Goal: Task Accomplishment & Management: Manage account settings

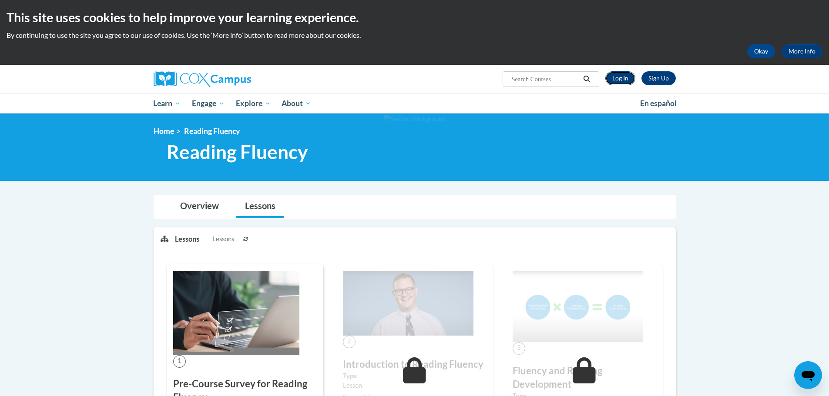
click at [628, 76] on link "Log In" at bounding box center [620, 78] width 30 height 14
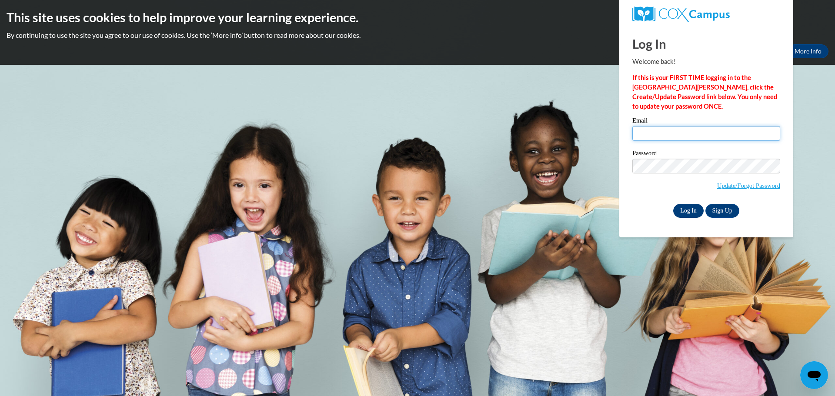
type input "hnighbor@kusd.edu"
click at [690, 210] on input "Log In" at bounding box center [688, 211] width 30 height 14
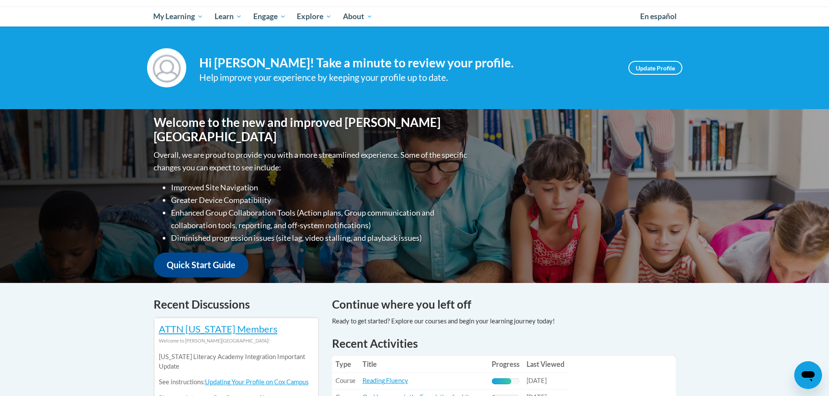
scroll to position [261, 0]
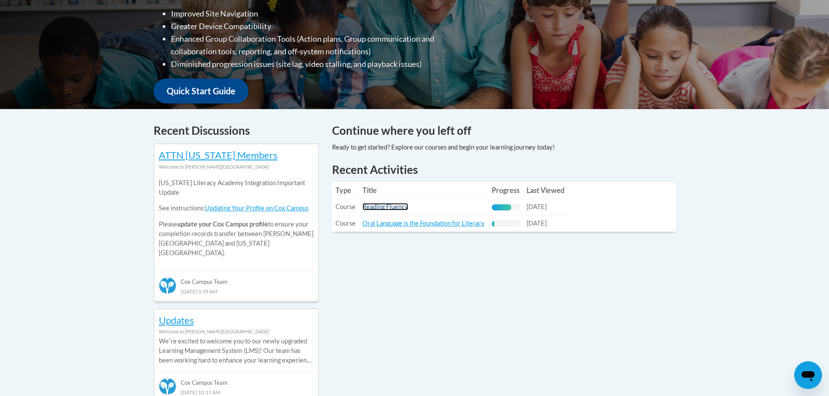
click at [389, 207] on link "Reading Fluency" at bounding box center [385, 206] width 46 height 7
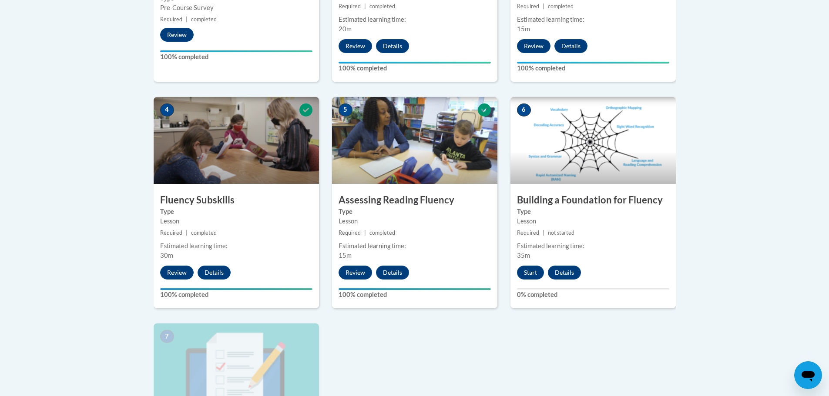
scroll to position [348, 0]
